Goal: Task Accomplishment & Management: Complete application form

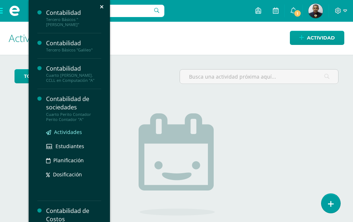
click at [67, 129] on span "Actividades" at bounding box center [68, 132] width 28 height 7
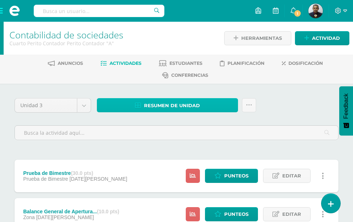
click at [193, 108] on span "Resumen de unidad" at bounding box center [172, 105] width 56 height 13
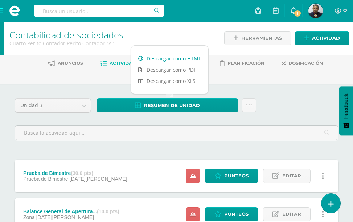
click at [170, 59] on link "Descargar como HTML" at bounding box center [169, 58] width 77 height 11
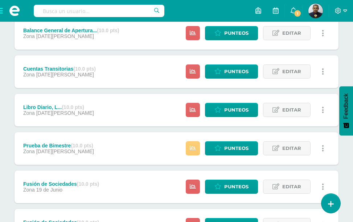
scroll to position [260, 0]
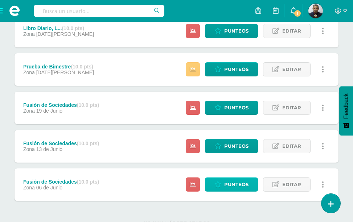
click at [227, 178] on span "Punteos" at bounding box center [236, 184] width 24 height 13
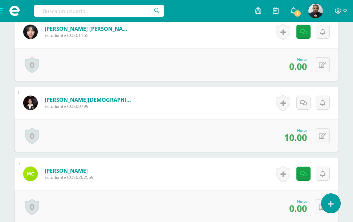
scroll to position [604, 0]
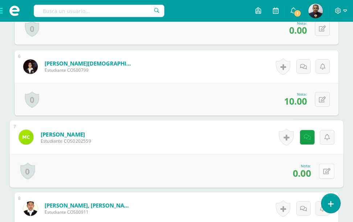
click at [321, 171] on button at bounding box center [326, 170] width 15 height 15
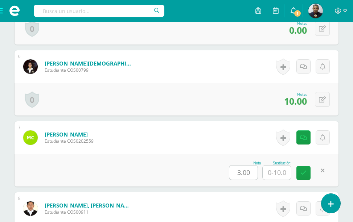
click at [170, 171] on div "Nota 3.00 Sustitución:" at bounding box center [176, 170] width 324 height 33
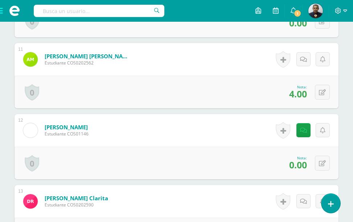
scroll to position [1039, 0]
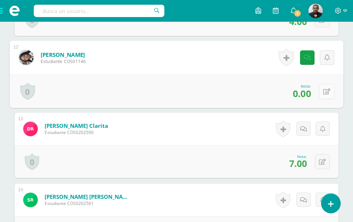
click at [323, 91] on icon at bounding box center [326, 91] width 7 height 6
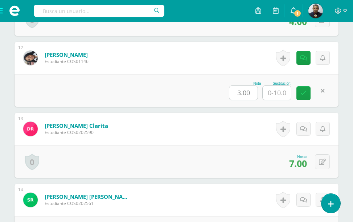
click at [155, 99] on div "Nota 3.00 Sustitución:" at bounding box center [176, 90] width 324 height 33
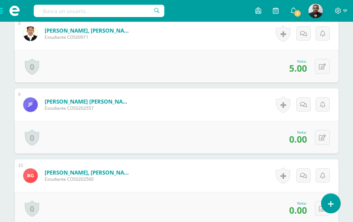
scroll to position [635, 0]
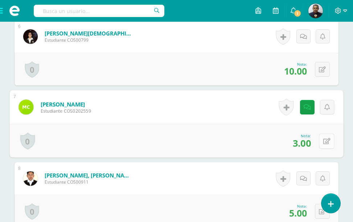
click at [321, 142] on button at bounding box center [326, 140] width 15 height 15
type input "7"
click at [159, 147] on div "Nota 3.00 Sustitución: 7" at bounding box center [176, 141] width 333 height 34
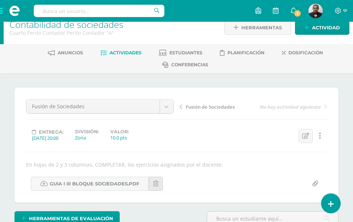
scroll to position [0, 0]
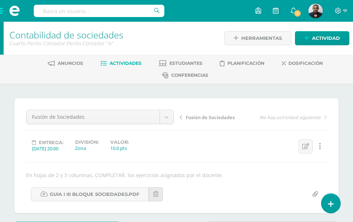
click at [138, 62] on span "Actividades" at bounding box center [125, 63] width 32 height 5
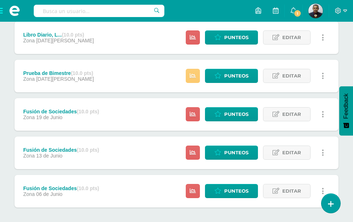
scroll to position [260, 0]
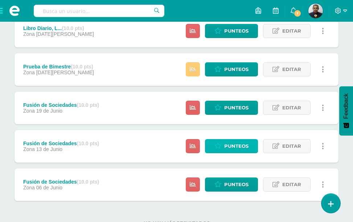
click at [236, 140] on span "Punteos" at bounding box center [236, 146] width 24 height 13
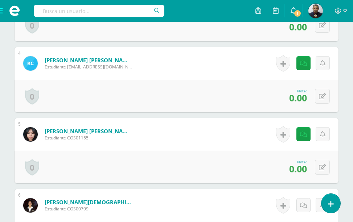
scroll to position [473, 0]
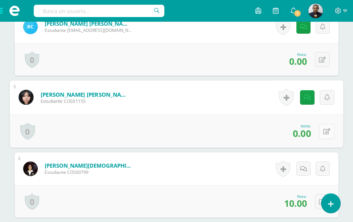
click at [321, 130] on button at bounding box center [326, 131] width 15 height 15
type input "6"
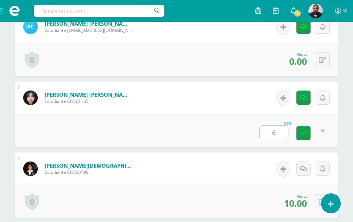
click at [224, 126] on div "Nota 6" at bounding box center [176, 130] width 324 height 33
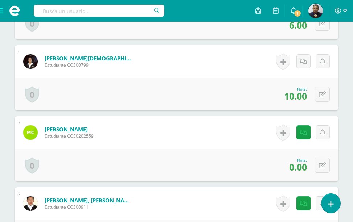
scroll to position [618, 0]
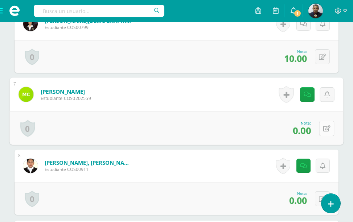
click at [323, 130] on icon at bounding box center [326, 128] width 7 height 6
type input "3"
click at [195, 127] on div "Nota 3" at bounding box center [176, 128] width 333 height 34
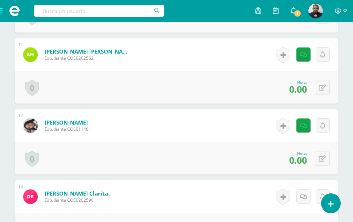
scroll to position [981, 0]
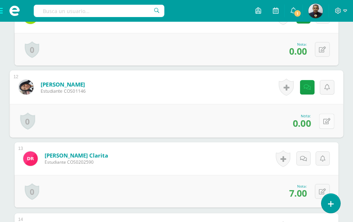
click at [321, 122] on button at bounding box center [326, 120] width 15 height 15
type input "3"
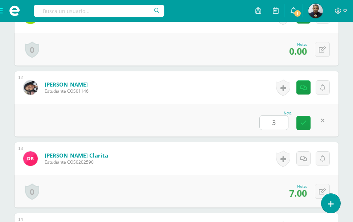
click at [206, 121] on div "Nota 3" at bounding box center [176, 120] width 324 height 33
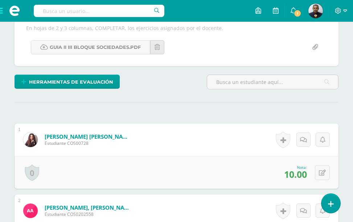
scroll to position [0, 0]
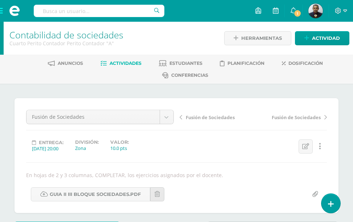
click at [141, 65] on span "Actividades" at bounding box center [125, 63] width 32 height 5
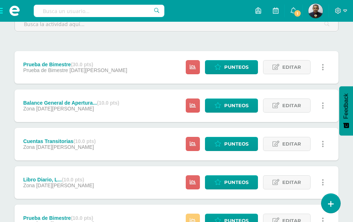
scroll to position [260, 0]
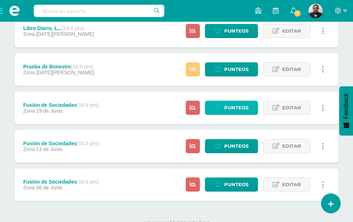
click at [225, 101] on span "Punteos" at bounding box center [236, 107] width 24 height 13
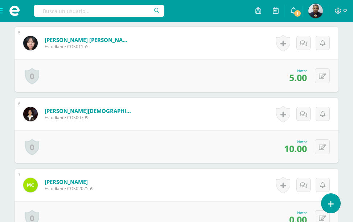
scroll to position [629, 0]
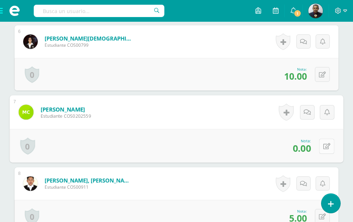
click at [318, 147] on div "0 [GEOGRAPHIC_DATA] Logros obtenidos Aún no hay logros agregados Nota: 0.00" at bounding box center [176, 146] width 333 height 34
click at [325, 147] on icon at bounding box center [326, 146] width 7 height 6
click at [241, 150] on input "0.00" at bounding box center [245, 148] width 29 height 14
type input "04.00"
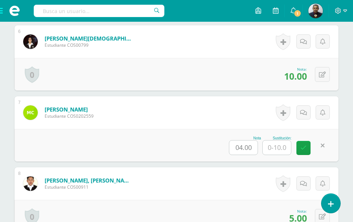
click at [190, 142] on div "Nota 04.00 Sustitución:" at bounding box center [176, 145] width 324 height 33
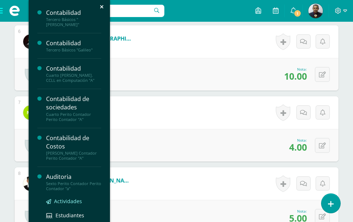
click at [66, 199] on span "Actividades" at bounding box center [68, 201] width 28 height 7
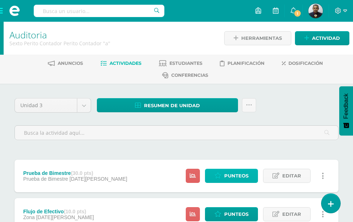
click at [230, 169] on span "Punteos" at bounding box center [236, 175] width 24 height 13
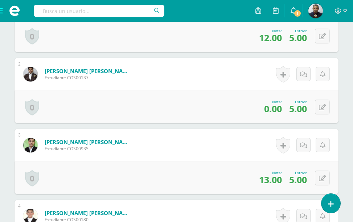
scroll to position [349, 0]
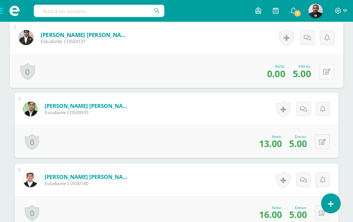
click at [320, 79] on button at bounding box center [326, 71] width 15 height 15
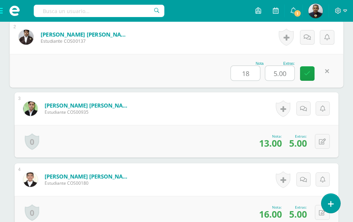
scroll to position [350, 0]
type input "18"
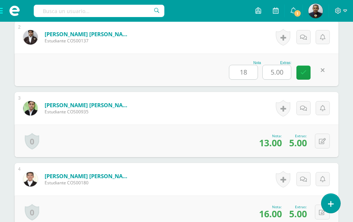
click at [175, 84] on div "Nota 18 Extras: 5.00" at bounding box center [176, 70] width 324 height 33
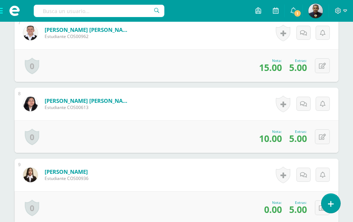
scroll to position [785, 0]
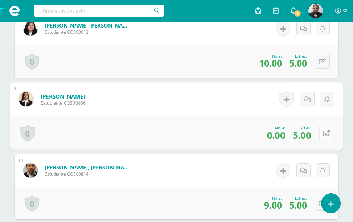
click at [323, 136] on icon at bounding box center [326, 133] width 7 height 6
type input "12"
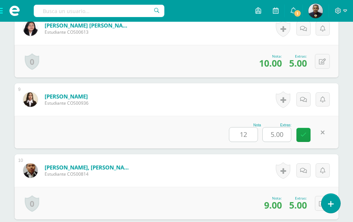
click at [182, 147] on div "Nota 12 Extras: 5.00" at bounding box center [176, 132] width 324 height 33
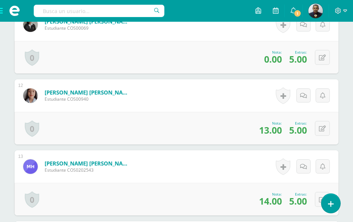
scroll to position [1002, 0]
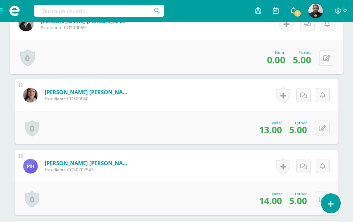
click at [322, 65] on button at bounding box center [326, 57] width 15 height 15
type input "11"
click at [163, 67] on div "Nota 11 Extras: 5.00" at bounding box center [176, 58] width 333 height 34
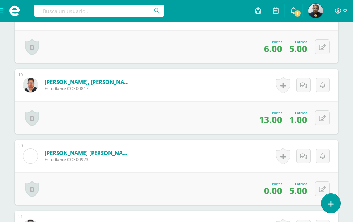
scroll to position [1582, 0]
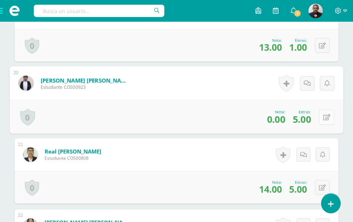
click at [323, 120] on icon at bounding box center [326, 117] width 7 height 6
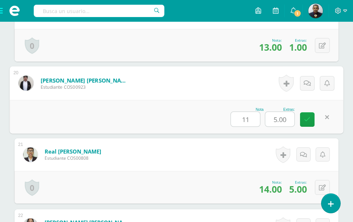
type input "11"
click at [183, 134] on div "Nota 11 Extras: 5.00" at bounding box center [176, 117] width 333 height 34
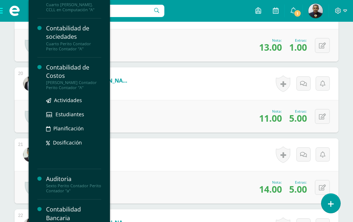
scroll to position [145, 0]
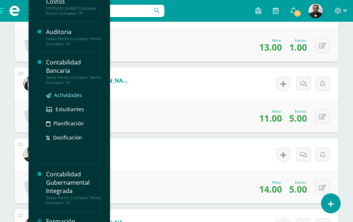
click at [60, 94] on span "Actividades" at bounding box center [68, 95] width 28 height 7
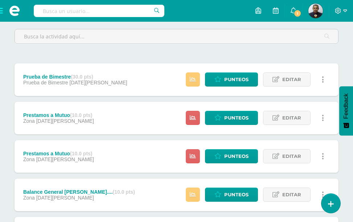
scroll to position [109, 0]
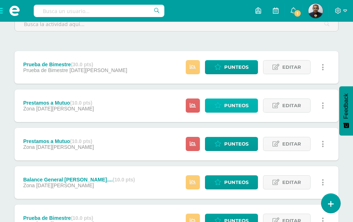
click at [237, 99] on span "Punteos" at bounding box center [236, 105] width 24 height 13
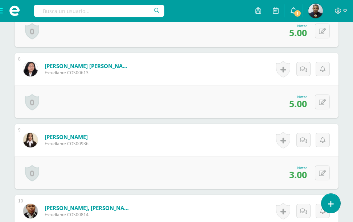
scroll to position [699, 0]
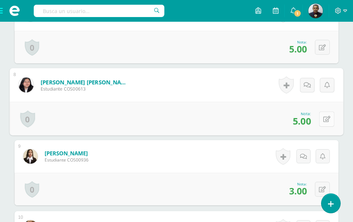
click at [319, 118] on button at bounding box center [326, 118] width 15 height 15
type input "8"
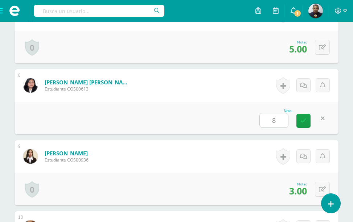
click at [246, 186] on div "0 Logros Logros obtenidos Aún no hay logros agregados Nota: 3.00" at bounding box center [176, 189] width 324 height 33
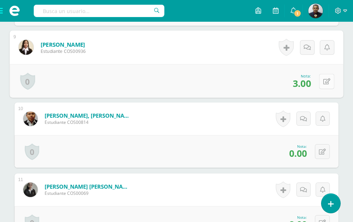
click at [320, 83] on button at bounding box center [326, 81] width 15 height 15
type input "8"
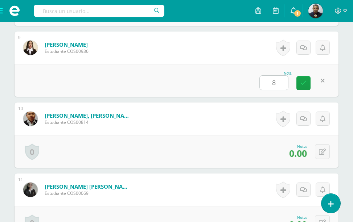
click at [234, 80] on div "Nota 8" at bounding box center [176, 80] width 324 height 33
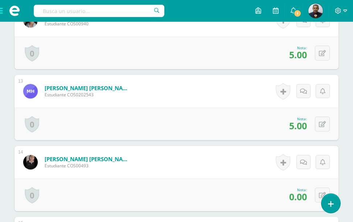
scroll to position [1025, 0]
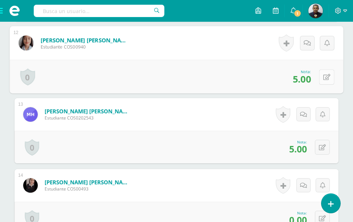
drag, startPoint x: 321, startPoint y: 79, endPoint x: 327, endPoint y: 72, distance: 9.5
click at [321, 79] on button at bounding box center [326, 76] width 15 height 15
type input "8"
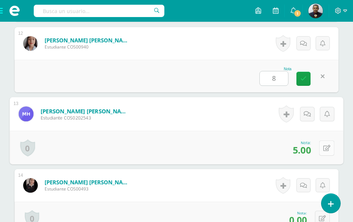
click at [320, 150] on button at bounding box center [326, 147] width 15 height 15
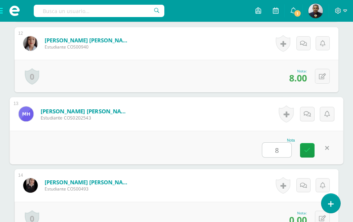
type input "8"
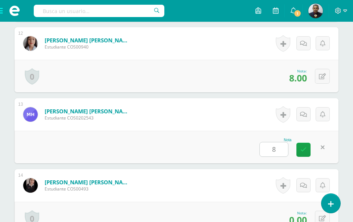
click at [209, 154] on div "Nota 8" at bounding box center [176, 147] width 324 height 33
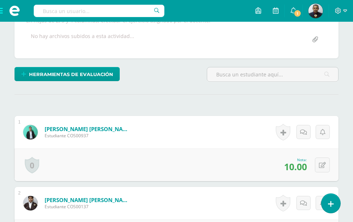
scroll to position [0, 0]
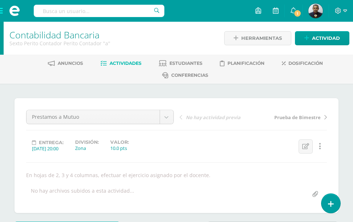
click at [137, 63] on span "Actividades" at bounding box center [125, 63] width 32 height 5
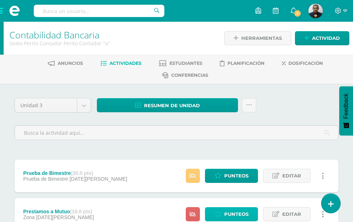
click at [236, 208] on span "Punteos" at bounding box center [236, 214] width 24 height 13
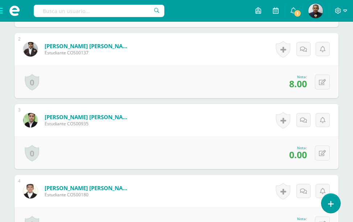
scroll to position [344, 0]
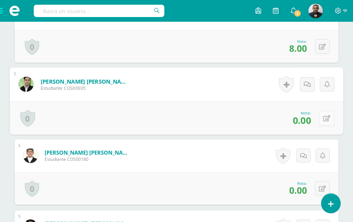
click at [320, 120] on button at bounding box center [326, 118] width 15 height 15
type input "5"
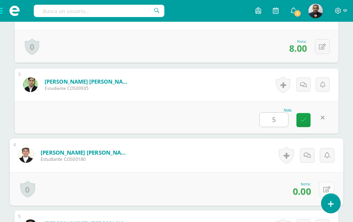
click at [321, 189] on button at bounding box center [326, 189] width 15 height 15
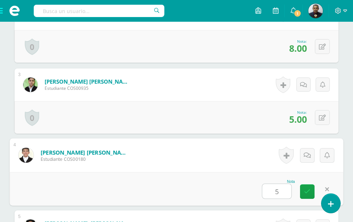
type input "5"
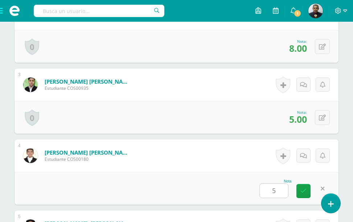
click at [208, 185] on div "Nota 5" at bounding box center [176, 188] width 324 height 33
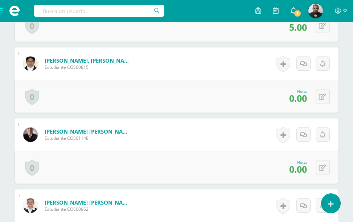
scroll to position [525, 0]
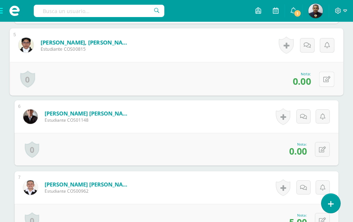
drag, startPoint x: 320, startPoint y: 78, endPoint x: 324, endPoint y: 86, distance: 8.5
click at [320, 78] on button at bounding box center [326, 78] width 15 height 15
type input "5"
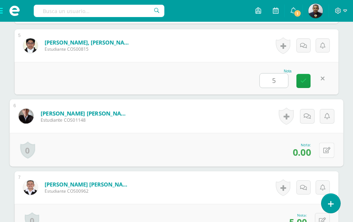
click at [321, 151] on button at bounding box center [326, 149] width 15 height 15
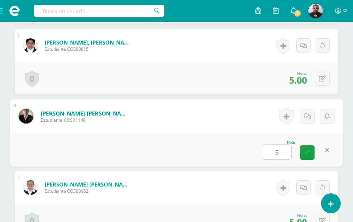
type input "5"
click at [226, 143] on div "Nota 5" at bounding box center [176, 150] width 333 height 34
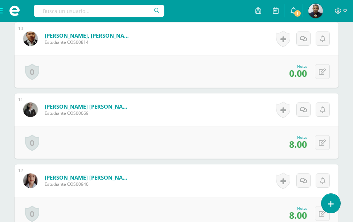
scroll to position [924, 0]
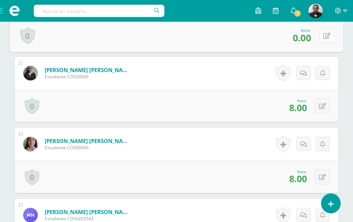
click at [320, 38] on button at bounding box center [326, 35] width 15 height 15
type input "5"
click at [179, 44] on div "Nota 5" at bounding box center [176, 34] width 324 height 33
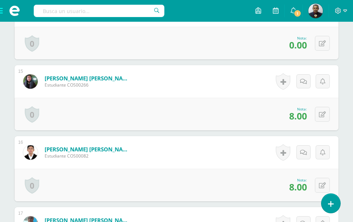
scroll to position [1141, 0]
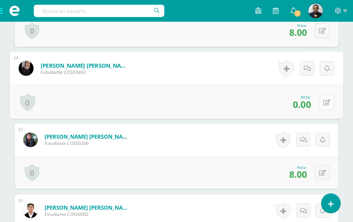
click at [323, 102] on icon at bounding box center [326, 102] width 7 height 6
type input "5"
click at [199, 107] on div "Nota 5" at bounding box center [176, 102] width 333 height 34
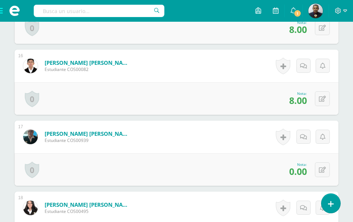
scroll to position [1395, 0]
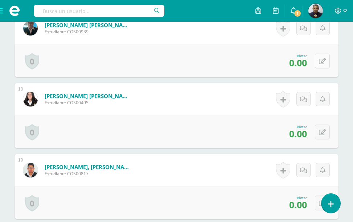
click at [320, 58] on button at bounding box center [322, 61] width 15 height 15
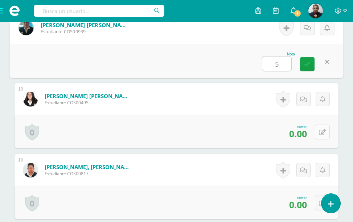
type input "5"
click at [321, 131] on icon at bounding box center [322, 132] width 7 height 6
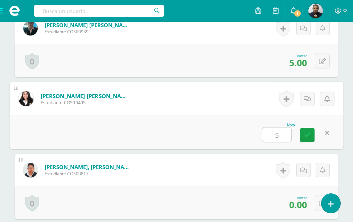
scroll to position [1468, 0]
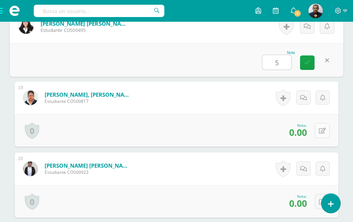
type input "5"
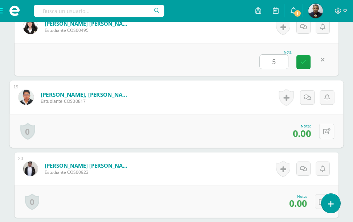
drag, startPoint x: 323, startPoint y: 130, endPoint x: 326, endPoint y: 133, distance: 4.4
click at [324, 131] on icon at bounding box center [326, 131] width 7 height 6
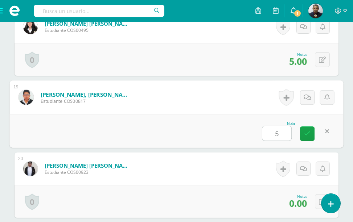
type input "5"
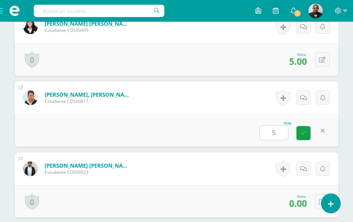
click at [198, 123] on div "Nota 5" at bounding box center [176, 130] width 324 height 33
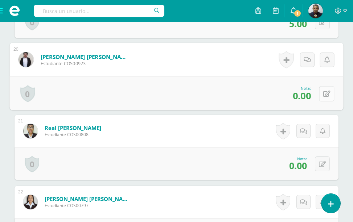
click at [321, 93] on button at bounding box center [326, 93] width 15 height 15
type input "5"
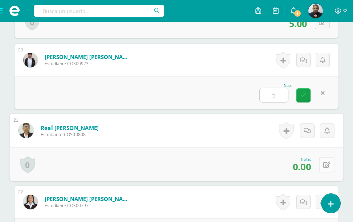
click at [323, 166] on icon at bounding box center [326, 165] width 7 height 6
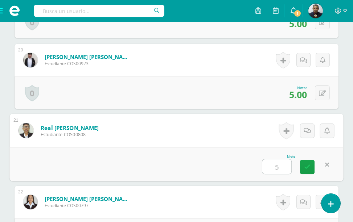
type input "5"
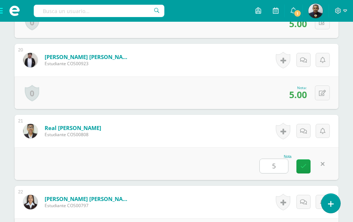
click at [223, 166] on div "Nota 5" at bounding box center [176, 163] width 324 height 33
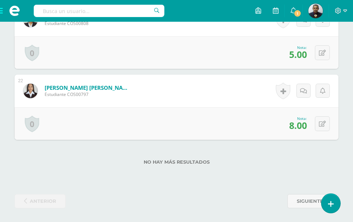
scroll to position [1688, 0]
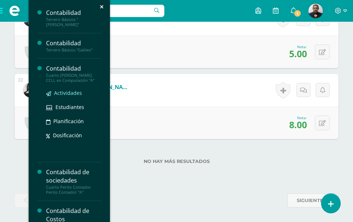
click at [67, 90] on span "Actividades" at bounding box center [68, 93] width 28 height 7
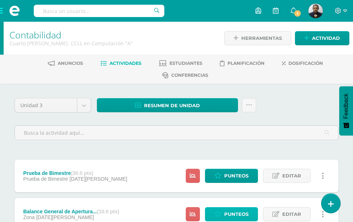
click at [235, 208] on span "Punteos" at bounding box center [236, 214] width 24 height 13
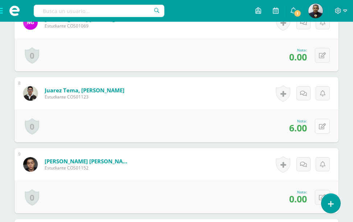
scroll to position [691, 0]
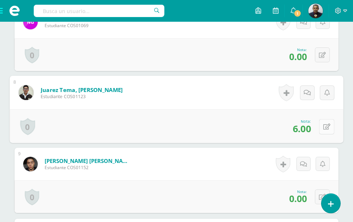
click at [323, 128] on icon at bounding box center [326, 127] width 7 height 6
type input "8"
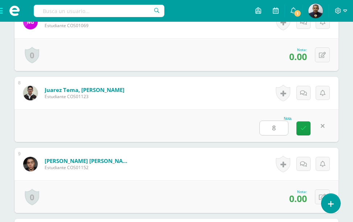
click at [193, 111] on div "Nota 8" at bounding box center [176, 125] width 324 height 33
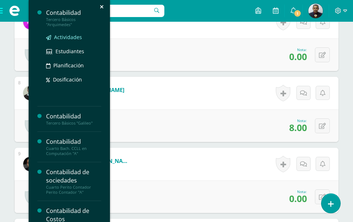
click at [62, 36] on span "Actividades" at bounding box center [68, 37] width 28 height 7
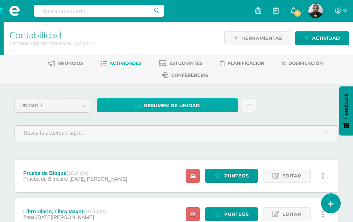
scroll to position [36, 0]
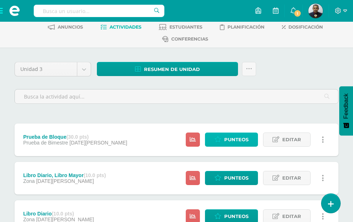
click at [235, 133] on span "Punteos" at bounding box center [236, 139] width 24 height 13
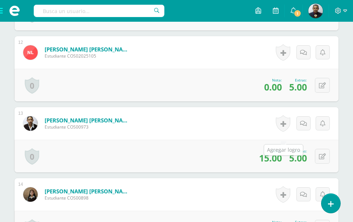
scroll to position [1045, 0]
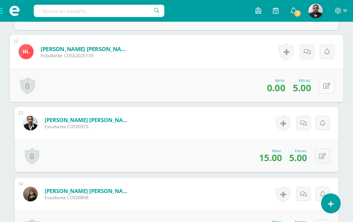
click at [324, 89] on icon at bounding box center [326, 86] width 7 height 6
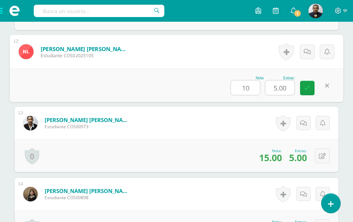
type input "10"
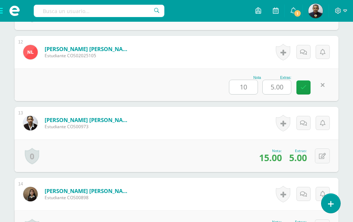
click at [173, 97] on div "Nota 10 Extras: 5.00" at bounding box center [176, 84] width 324 height 33
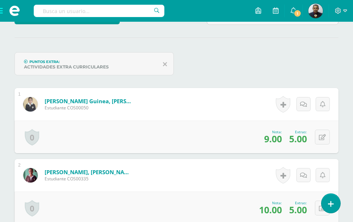
scroll to position [0, 0]
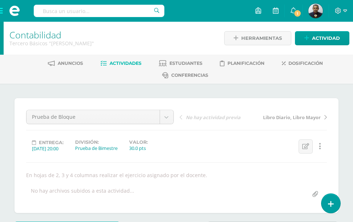
click at [135, 65] on span "Actividades" at bounding box center [125, 63] width 32 height 5
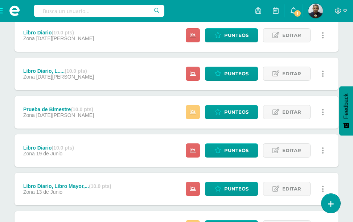
scroll to position [254, 0]
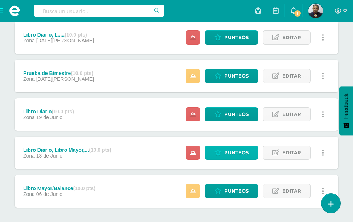
click at [239, 146] on span "Punteos" at bounding box center [236, 152] width 24 height 13
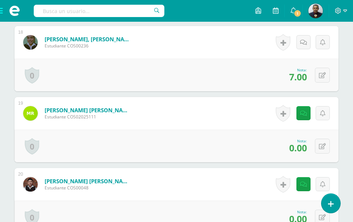
scroll to position [1524, 0]
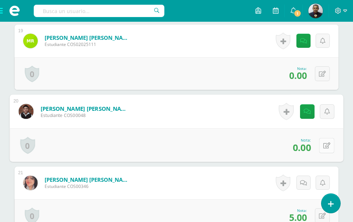
click at [320, 145] on button at bounding box center [326, 145] width 15 height 15
type input "9"
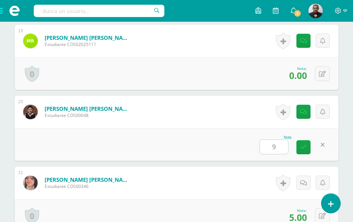
click at [209, 158] on div "Nota 9" at bounding box center [176, 144] width 324 height 33
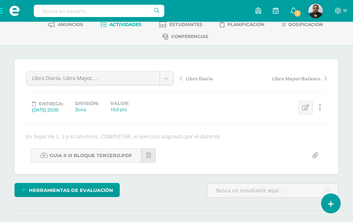
scroll to position [0, 0]
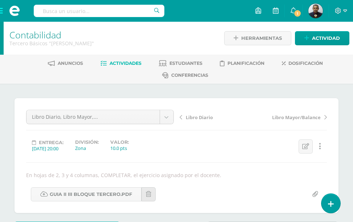
click at [137, 64] on span "Actividades" at bounding box center [125, 63] width 32 height 5
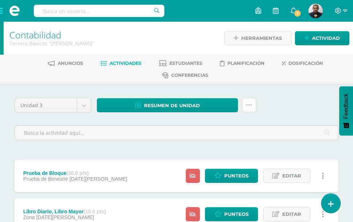
click at [246, 107] on icon at bounding box center [249, 105] width 6 height 6
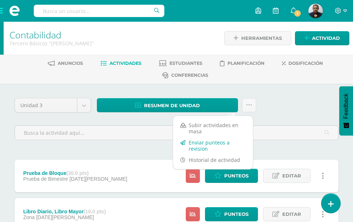
click at [205, 147] on link "Enviar punteos a revision" at bounding box center [213, 145] width 80 height 17
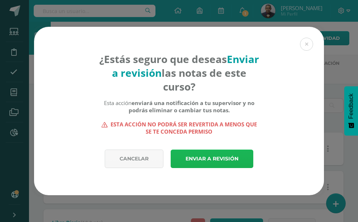
click at [206, 158] on link "Enviar a revisión" at bounding box center [212, 159] width 83 height 18
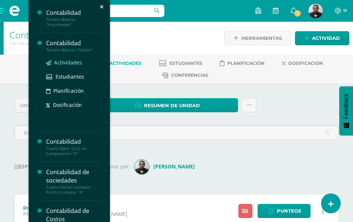
click at [64, 61] on span "Actividades" at bounding box center [68, 62] width 28 height 7
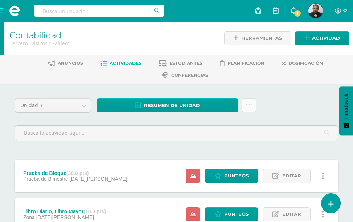
click at [246, 105] on icon at bounding box center [249, 105] width 6 height 6
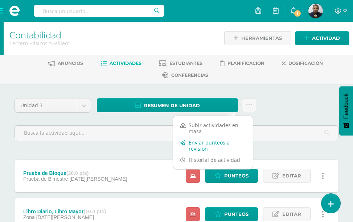
click at [204, 144] on link "Enviar punteos a revision" at bounding box center [213, 145] width 80 height 17
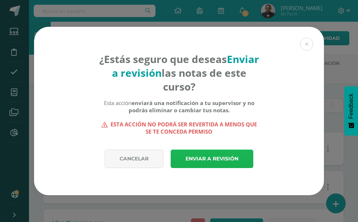
click at [208, 159] on link "Enviar a revisión" at bounding box center [212, 159] width 83 height 18
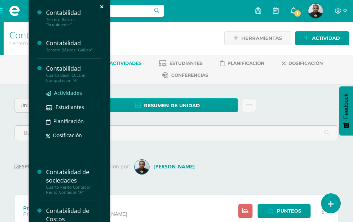
click at [66, 90] on span "Actividades" at bounding box center [68, 93] width 28 height 7
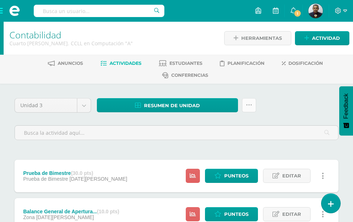
click at [246, 106] on icon at bounding box center [249, 105] width 6 height 6
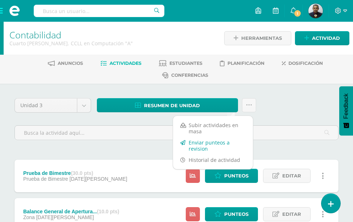
click at [196, 148] on link "Enviar punteos a revision" at bounding box center [213, 145] width 80 height 17
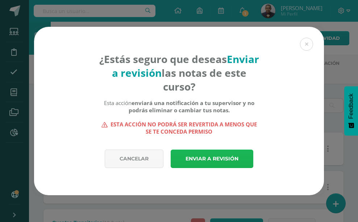
click at [199, 156] on link "Enviar a revisión" at bounding box center [212, 159] width 83 height 18
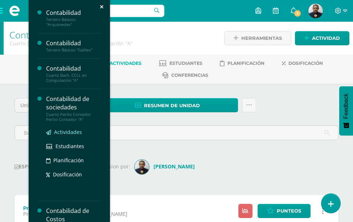
click at [69, 129] on span "Actividades" at bounding box center [68, 132] width 28 height 7
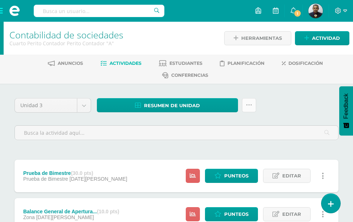
click at [246, 104] on icon at bounding box center [249, 105] width 6 height 6
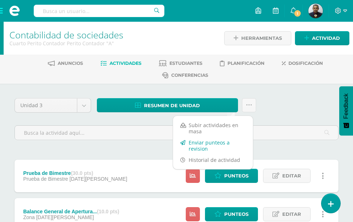
click at [203, 145] on link "Enviar punteos a revision" at bounding box center [213, 145] width 80 height 17
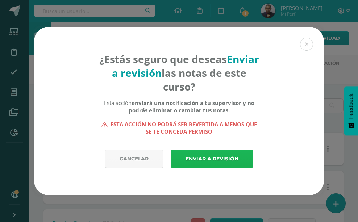
click at [203, 158] on link "Enviar a revisión" at bounding box center [212, 159] width 83 height 18
